Goal: Information Seeking & Learning: Learn about a topic

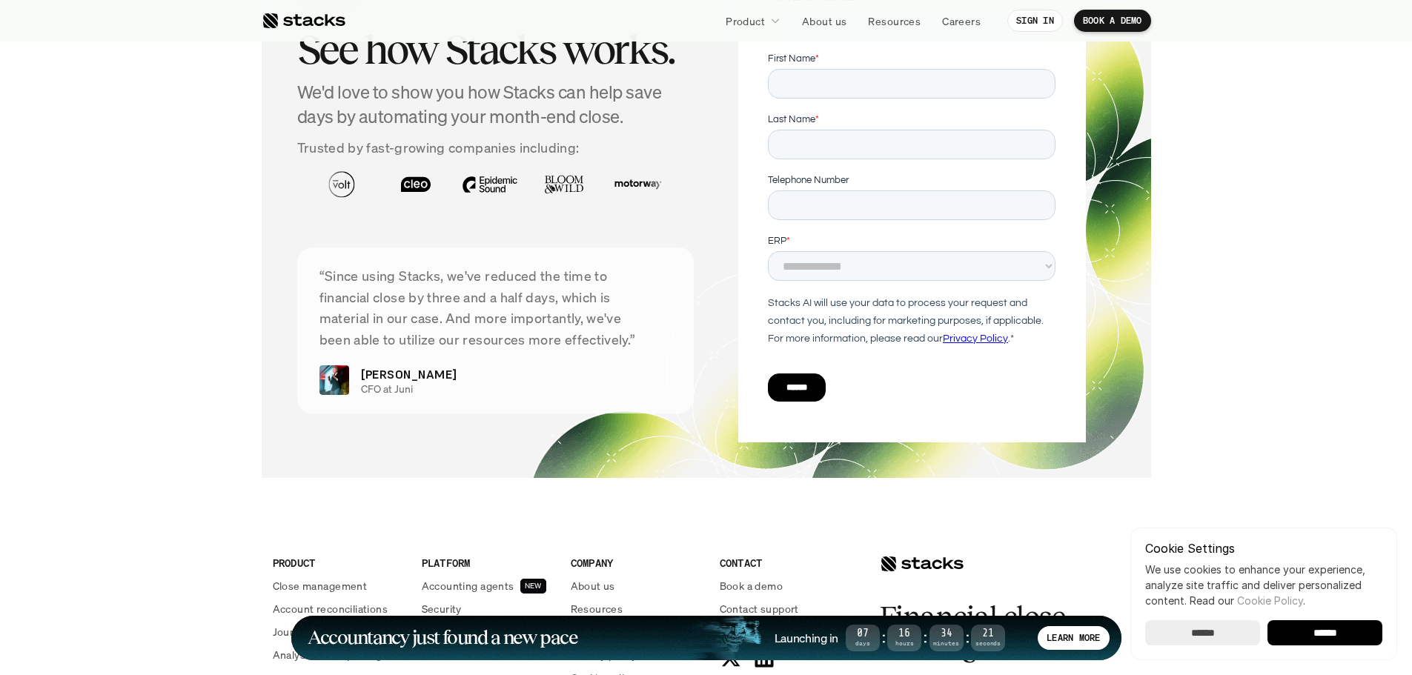
scroll to position [5402, 0]
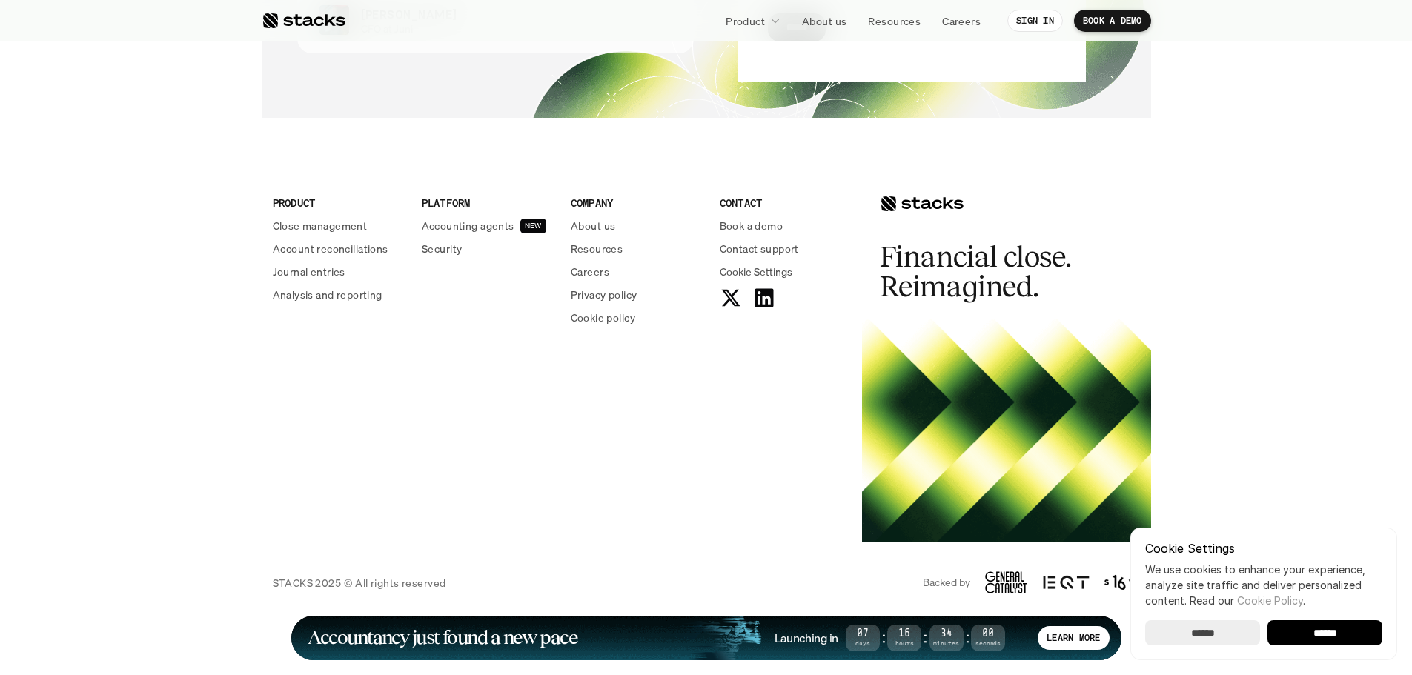
click at [598, 221] on p "About us" at bounding box center [593, 226] width 44 height 16
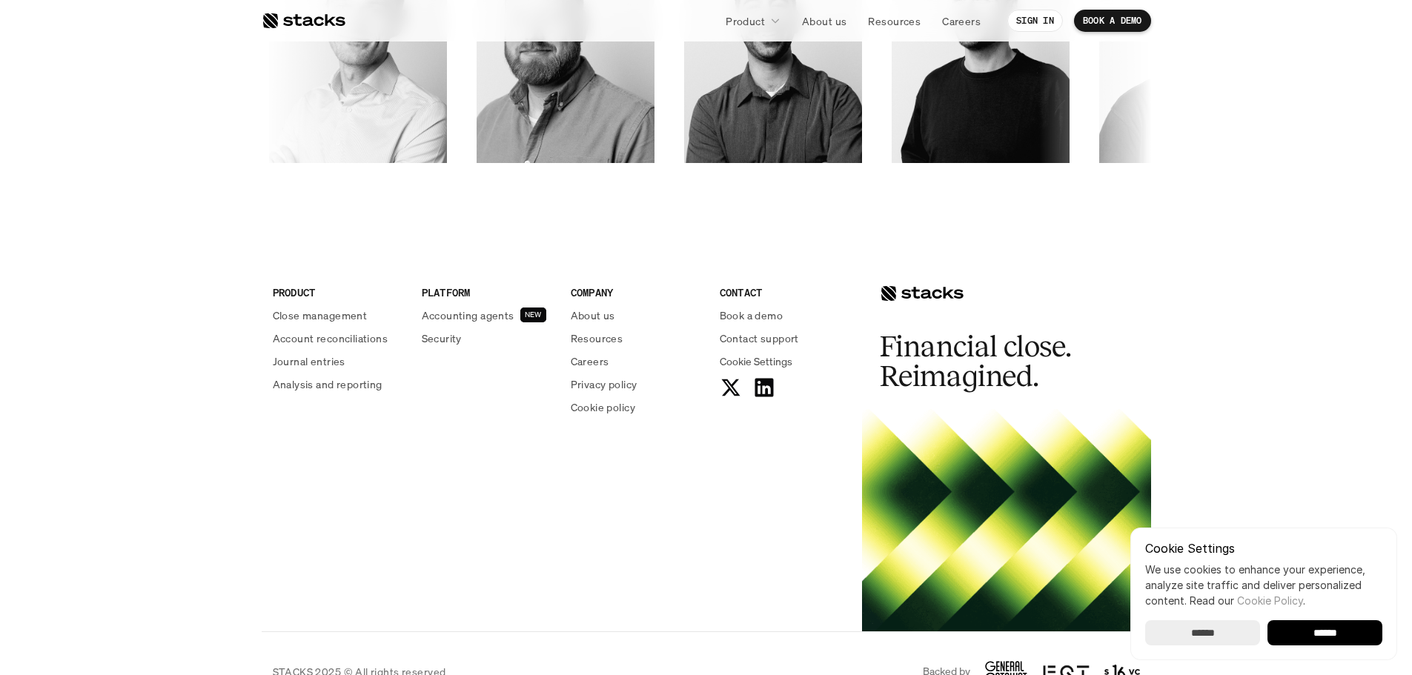
scroll to position [2521, 0]
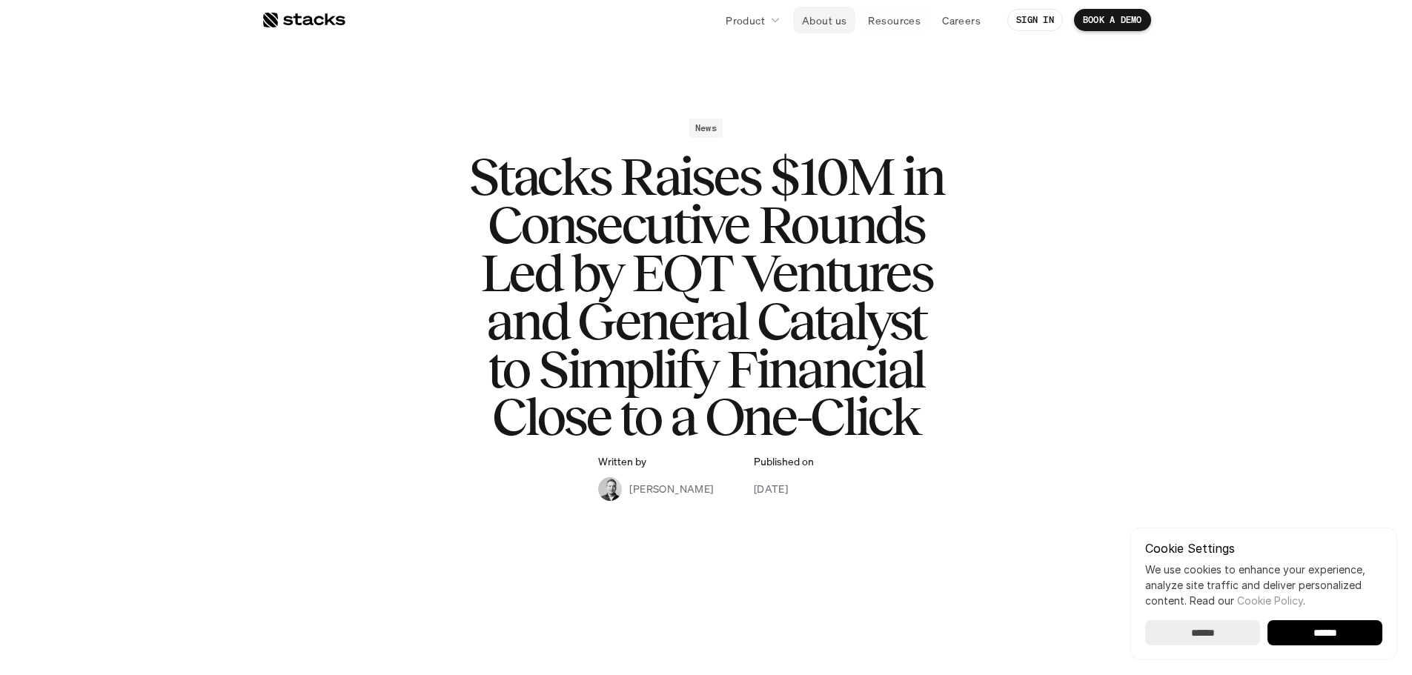
click at [824, 13] on p "About us" at bounding box center [824, 21] width 44 height 16
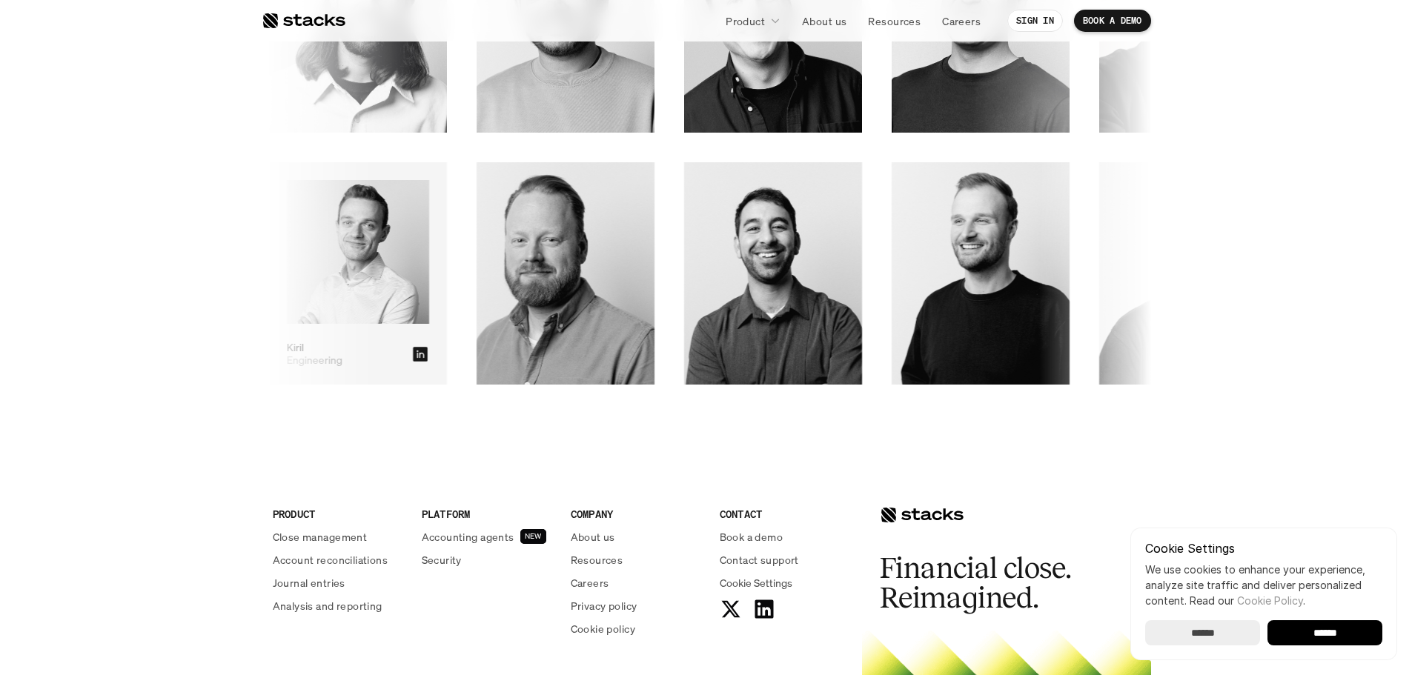
scroll to position [2150, 0]
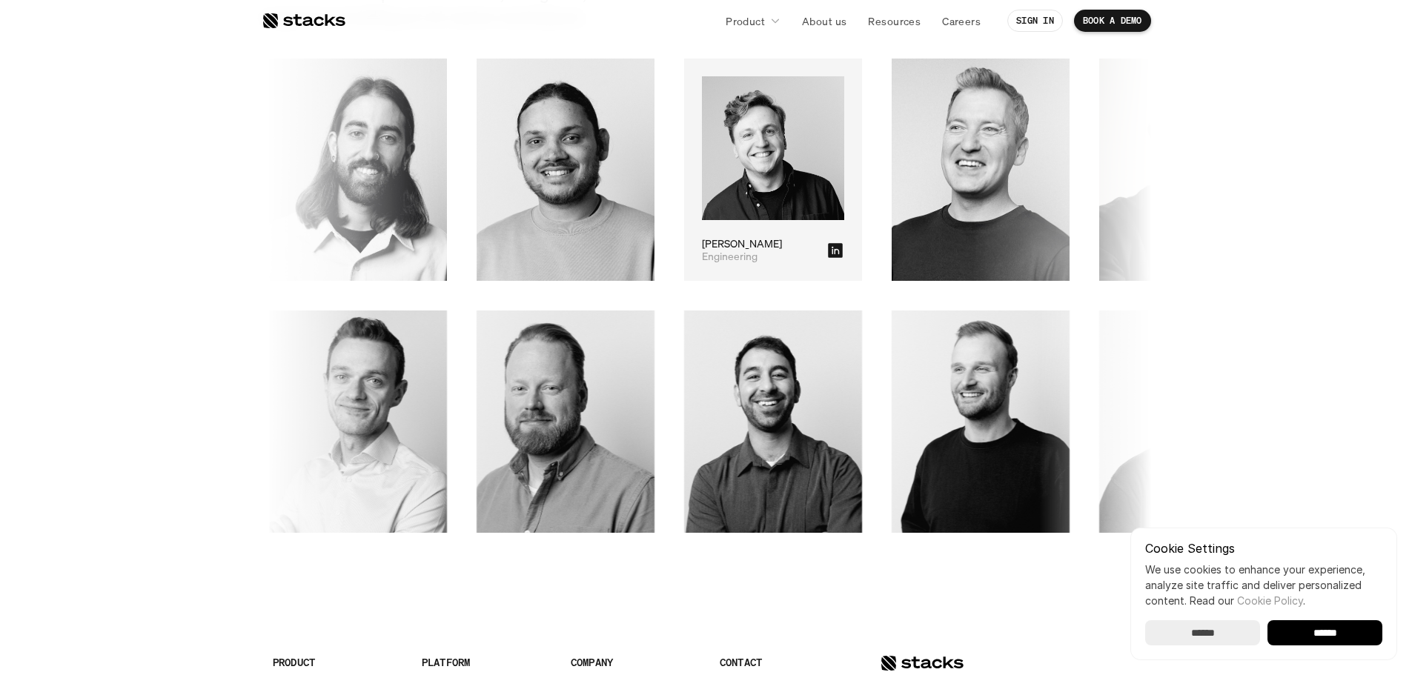
click at [820, 248] on icon at bounding box center [827, 250] width 15 height 15
